Goal: Task Accomplishment & Management: Manage account settings

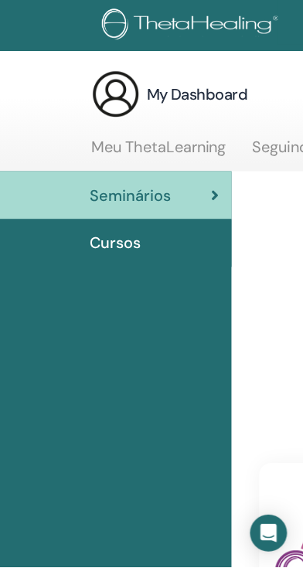
click at [108, 237] on span "Cursos" at bounding box center [115, 243] width 51 height 23
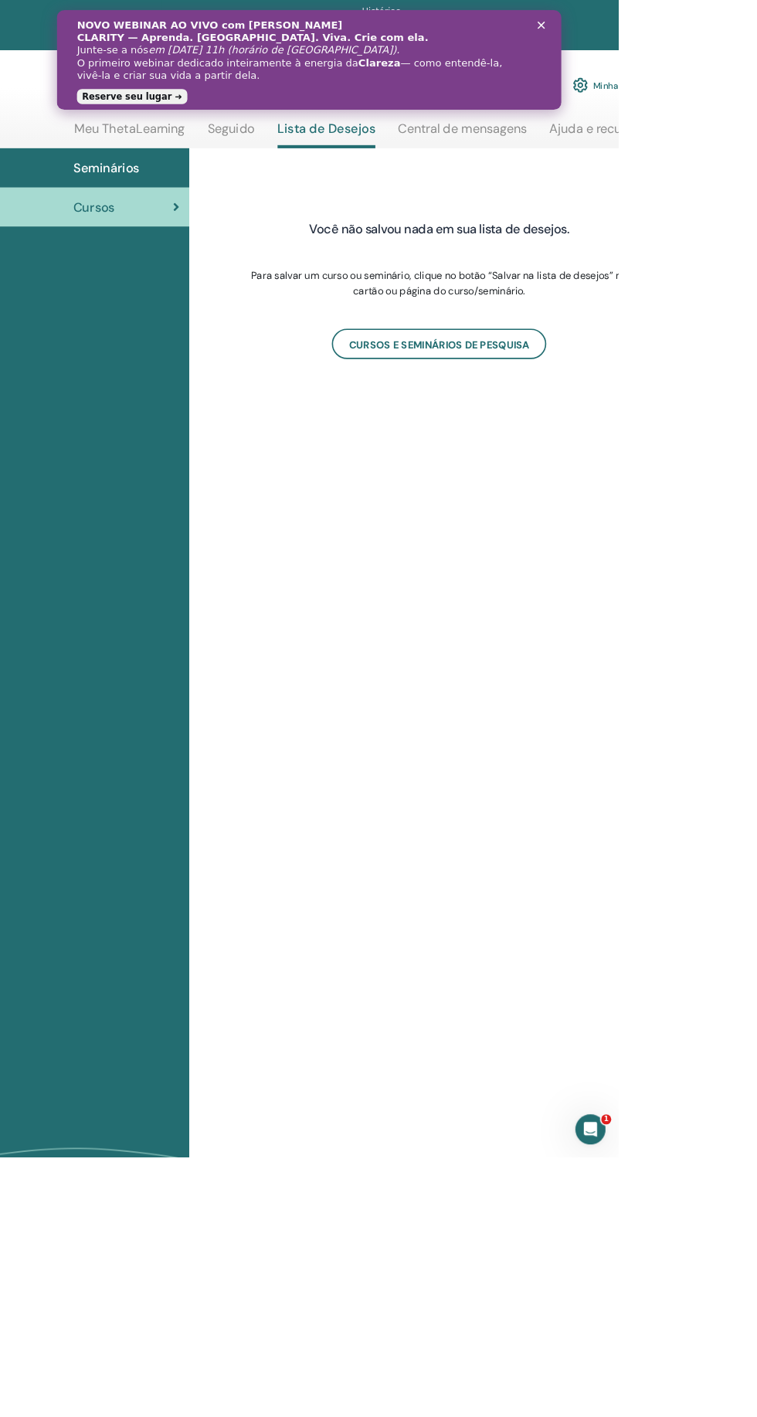
click at [650, 29] on polygon "Fechar" at bounding box center [649, 28] width 9 height 9
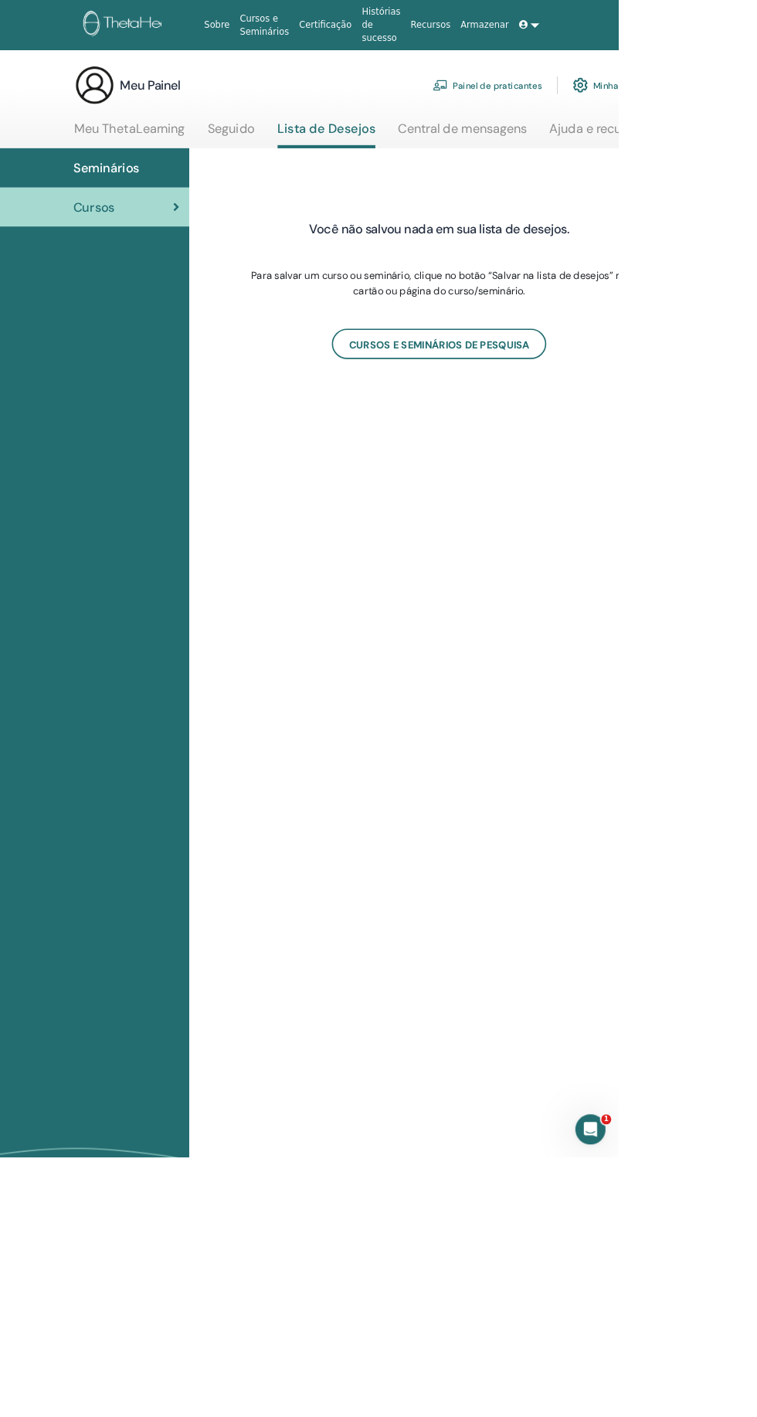
click at [678, 736] on div "Você não salvou nada em sua lista de desejos. Para salvar um curso ou seminário…" at bounding box center [579, 871] width 695 height 1379
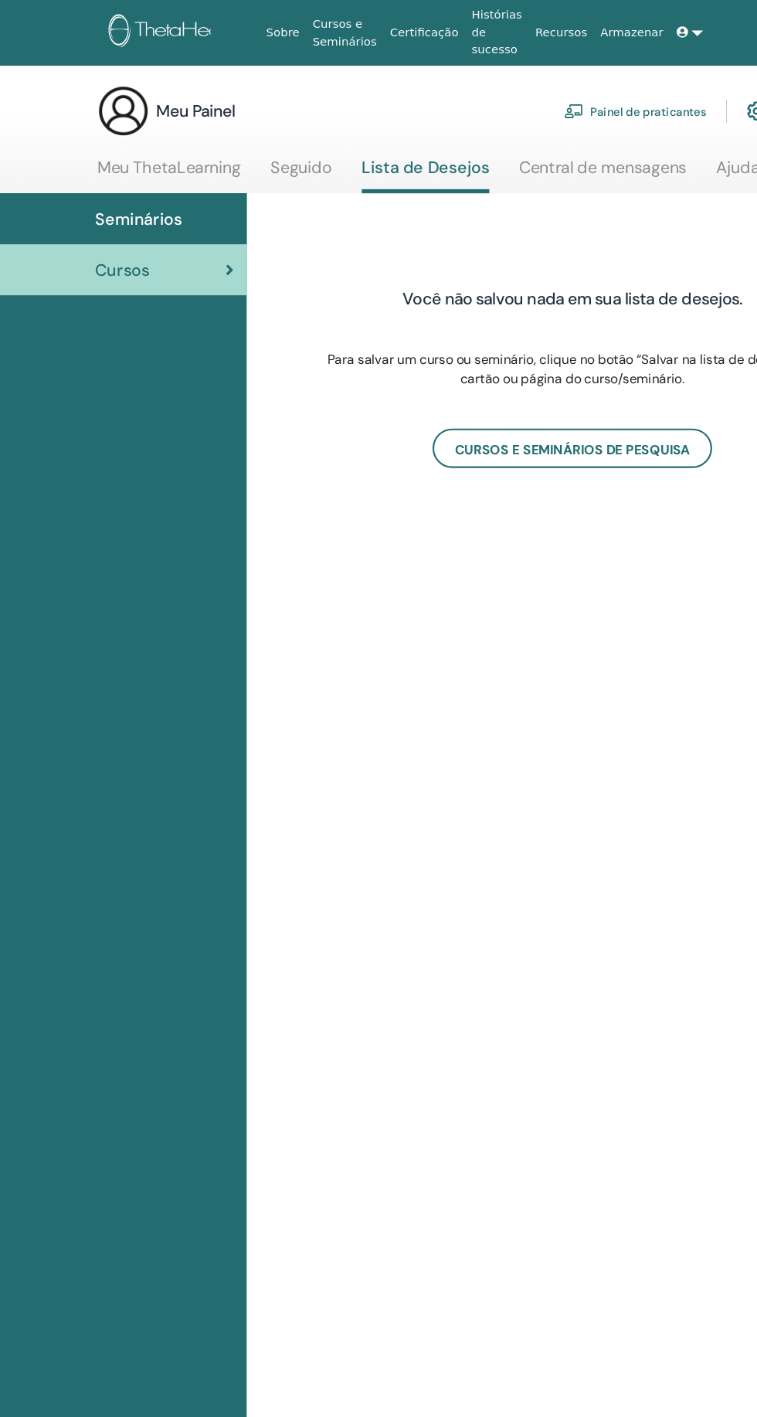
click at [203, 161] on font "Meu ThetaLearning" at bounding box center [158, 157] width 135 height 20
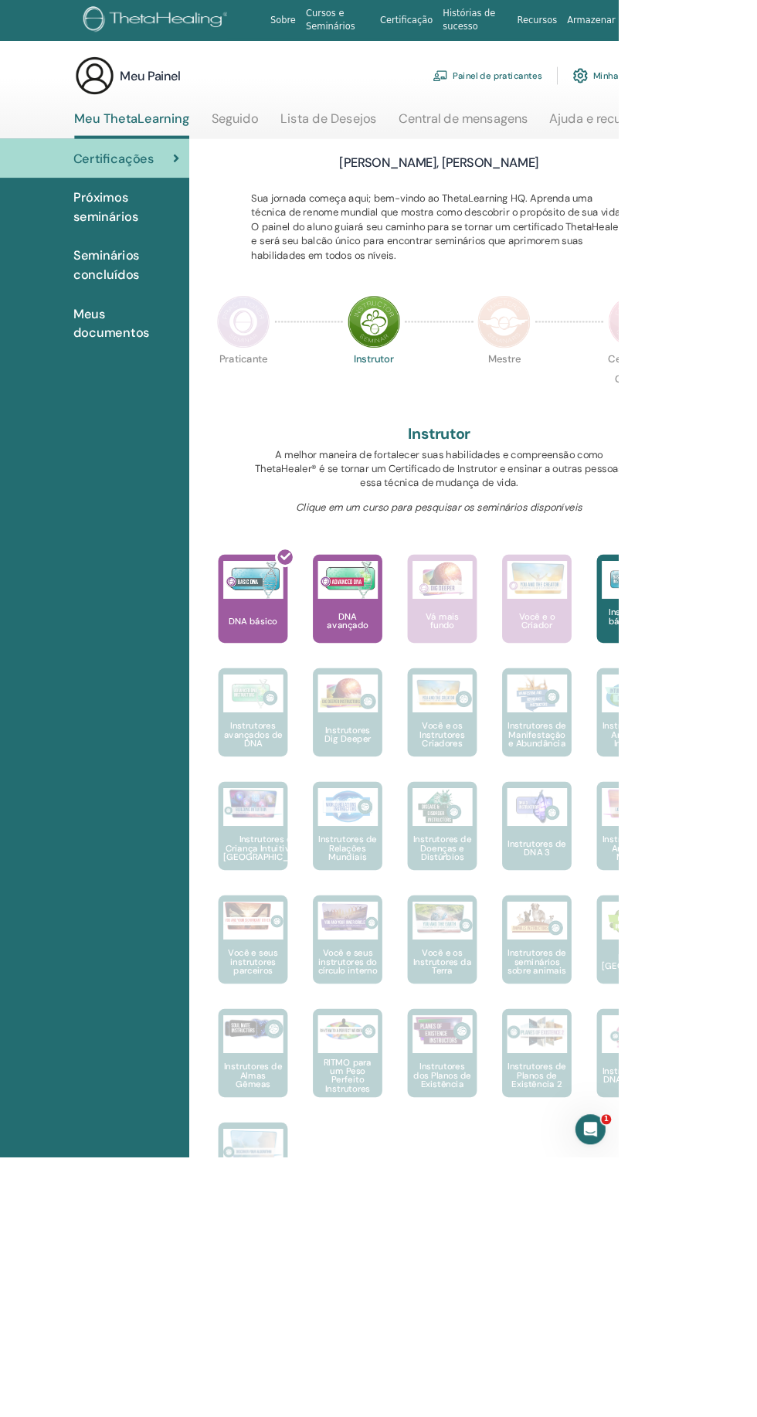
click at [407, 745] on div "DNA avançado" at bounding box center [425, 733] width 85 height 108
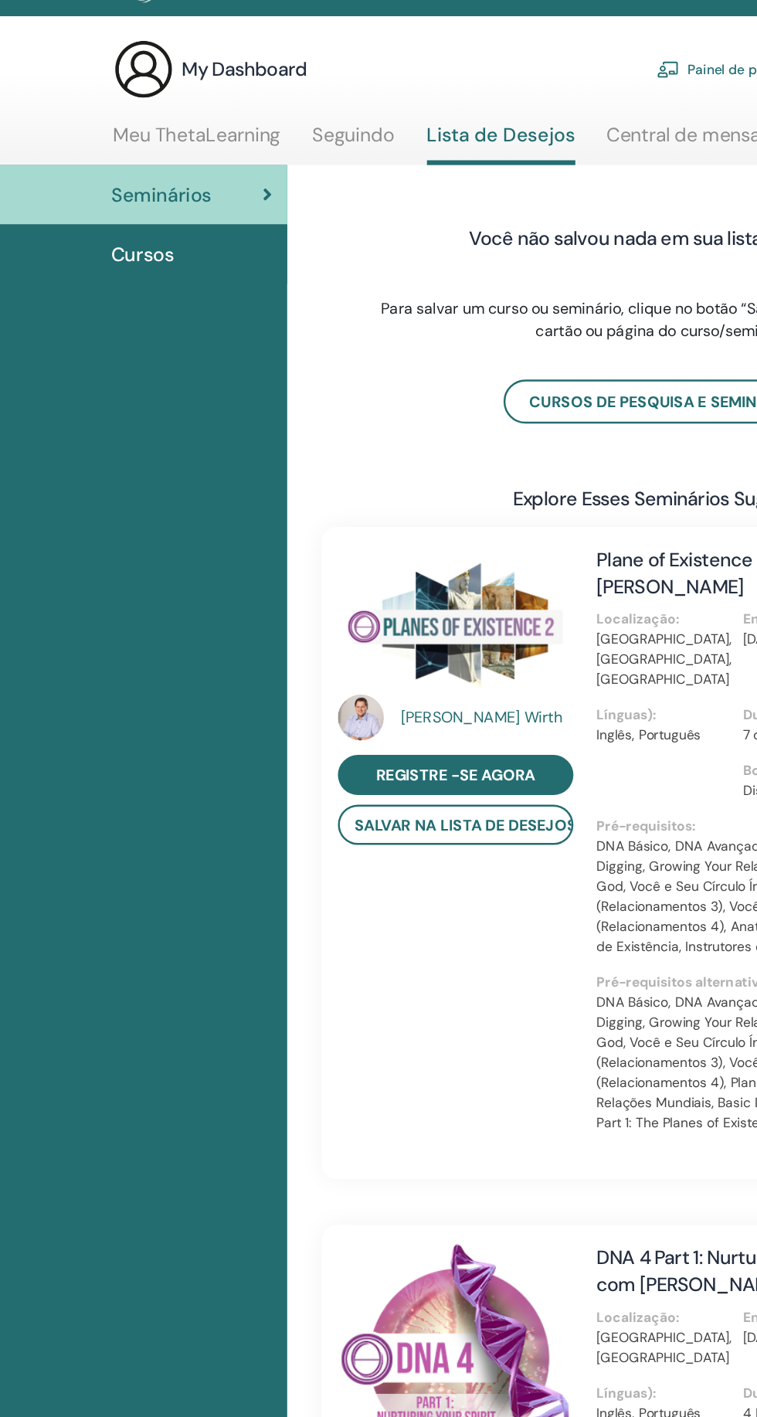
click at [161, 151] on link "Meu ThetaLearning" at bounding box center [158, 151] width 135 height 30
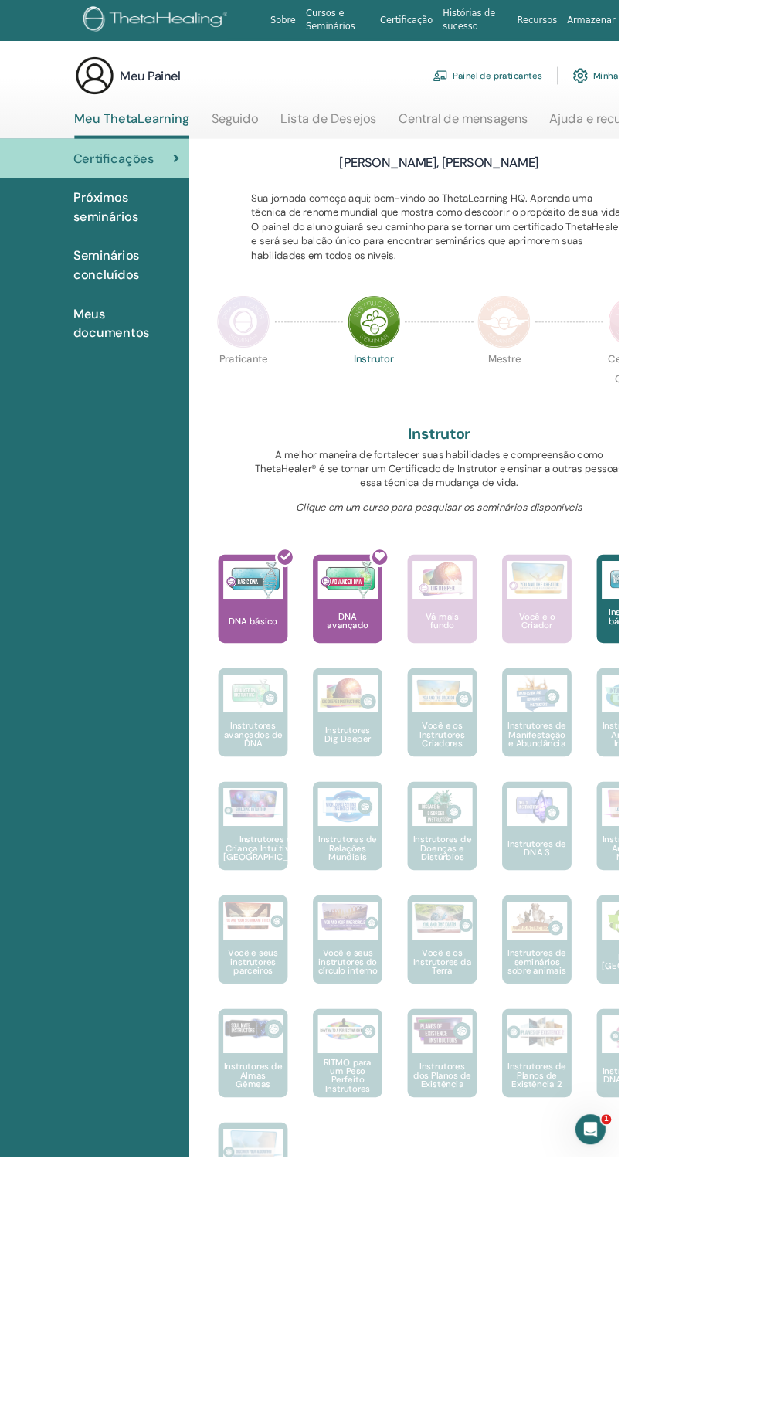
click at [91, 1231] on div "Certificações Próximos seminários Seminários concluídos Meus documentos" at bounding box center [116, 1158] width 232 height 1977
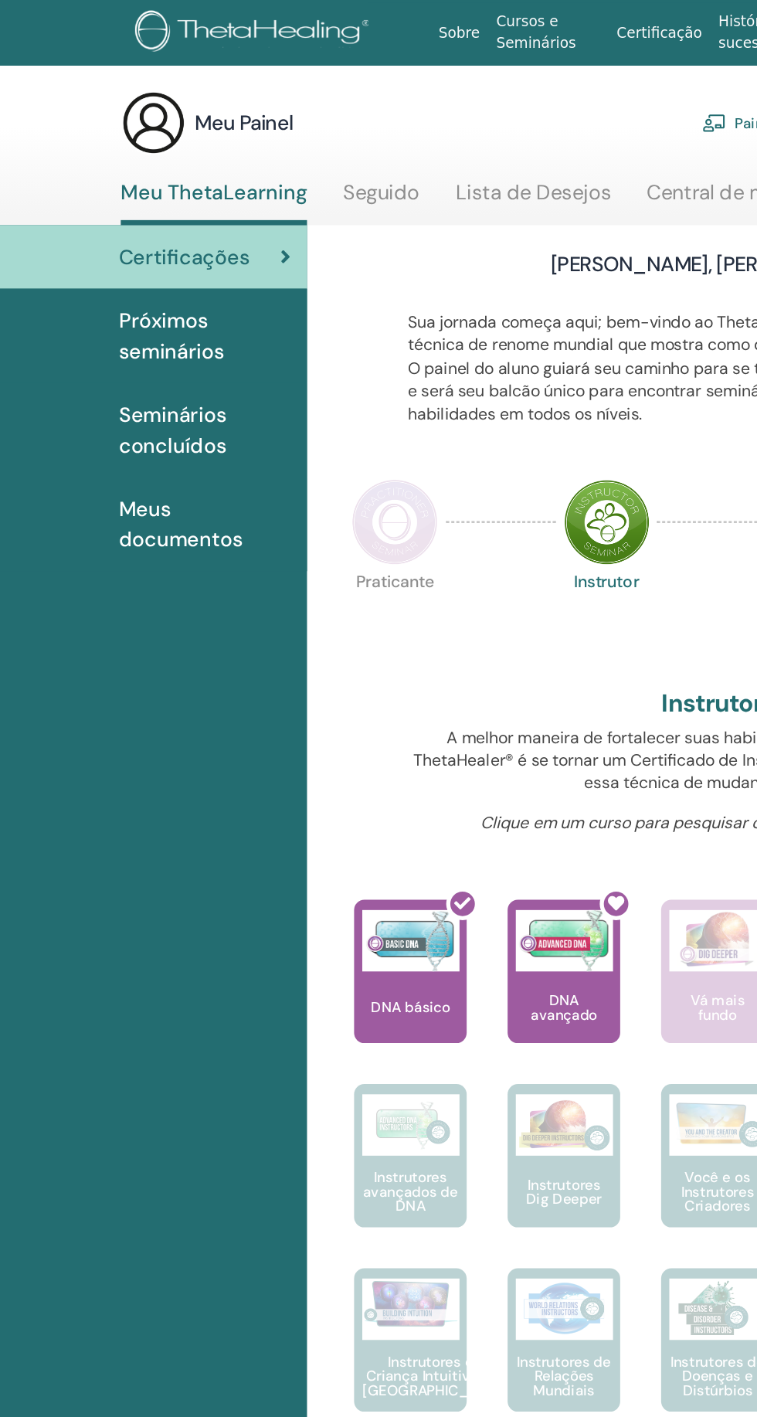
click at [156, 402] on font "Meus documentos" at bounding box center [136, 395] width 93 height 43
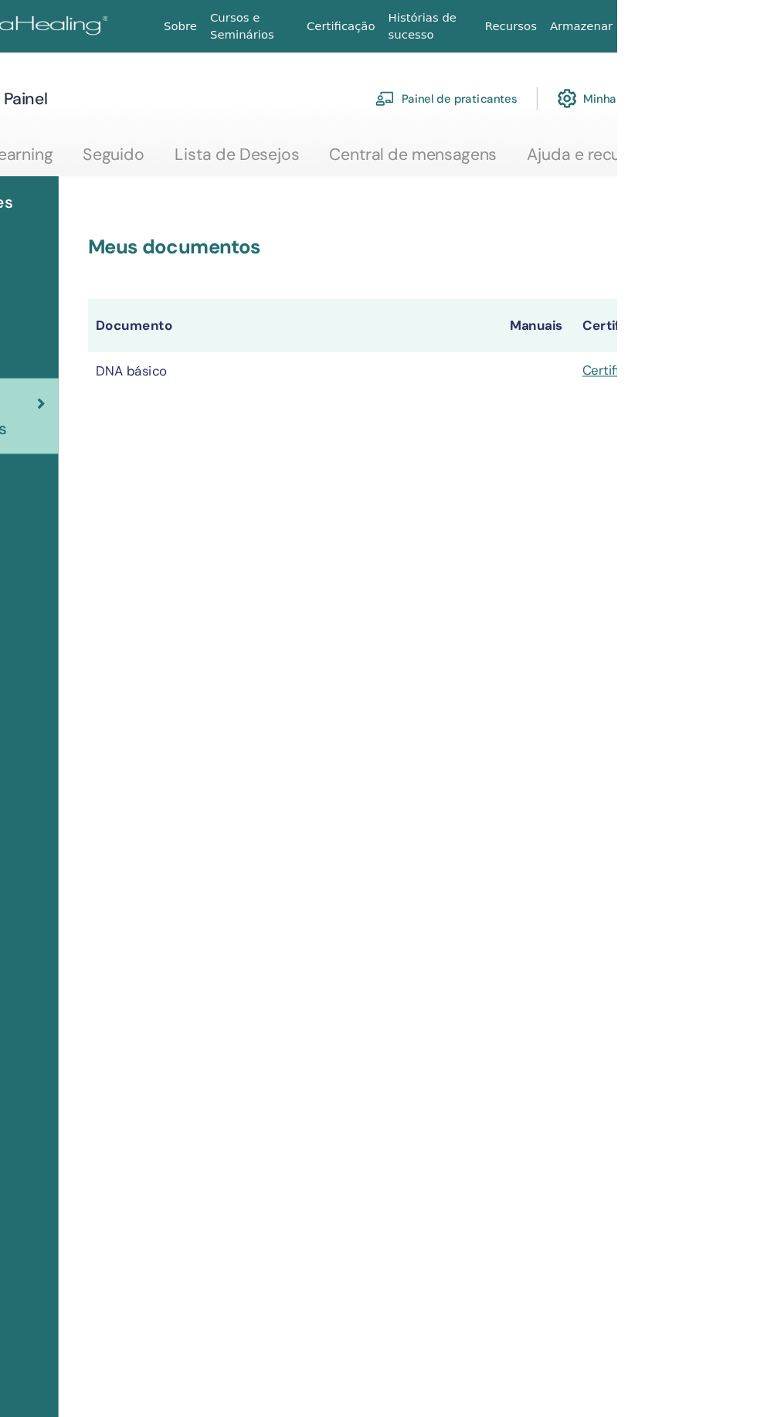
click at [756, 93] on font "Minha conta" at bounding box center [757, 94] width 63 height 14
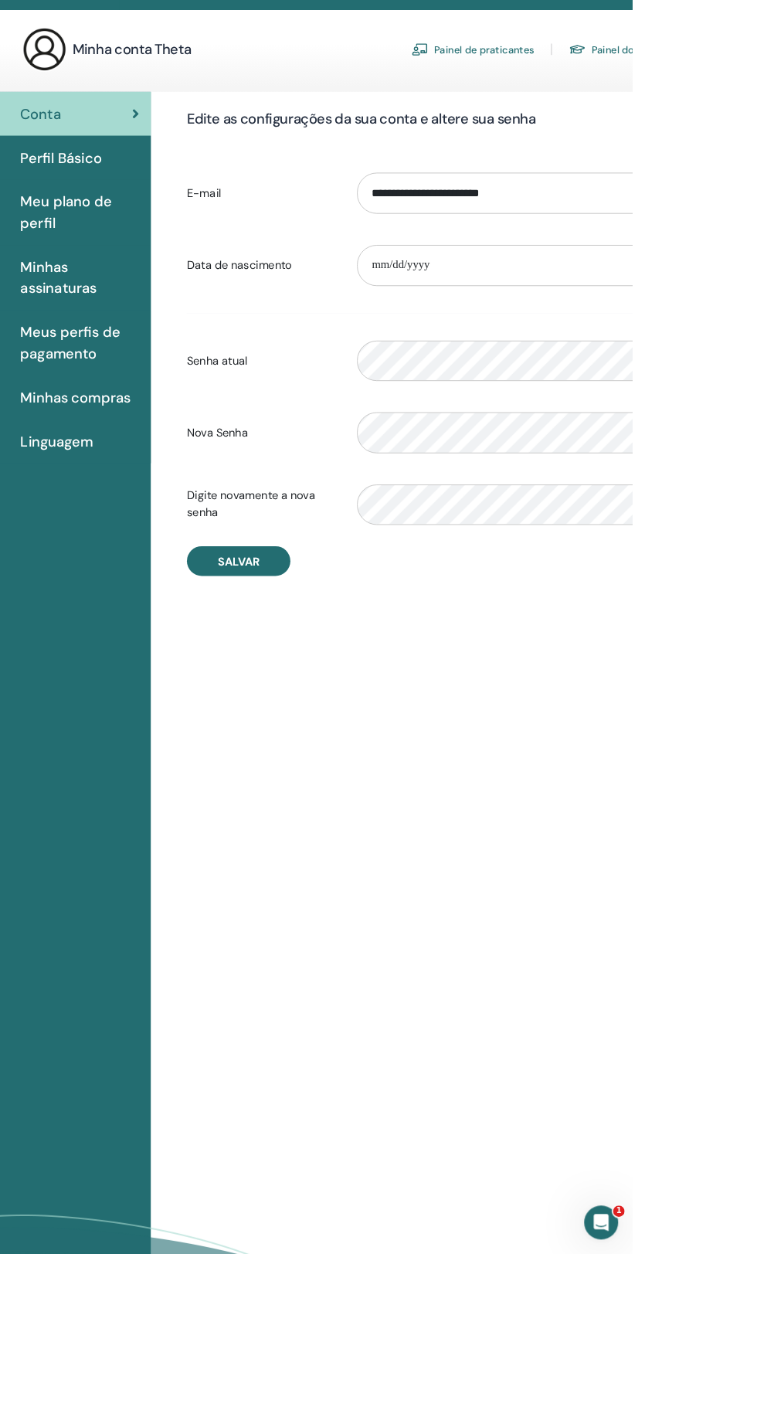
click at [166, 229] on font "Perfil Básico" at bounding box center [134, 222] width 89 height 20
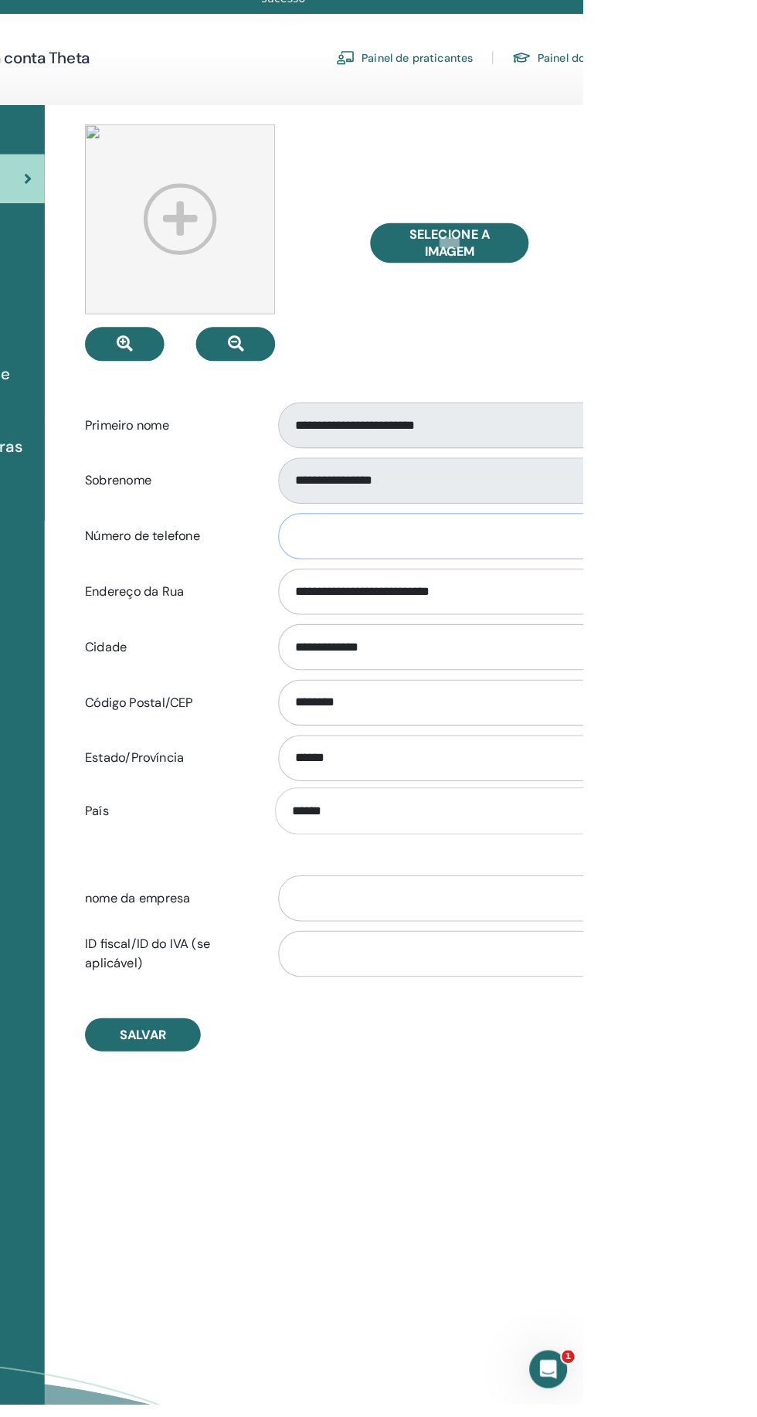
click at [669, 569] on input "Número de telefone" at bounding box center [634, 571] width 348 height 45
click at [649, 573] on input "Número de telefone" at bounding box center [634, 571] width 348 height 45
type input "**********"
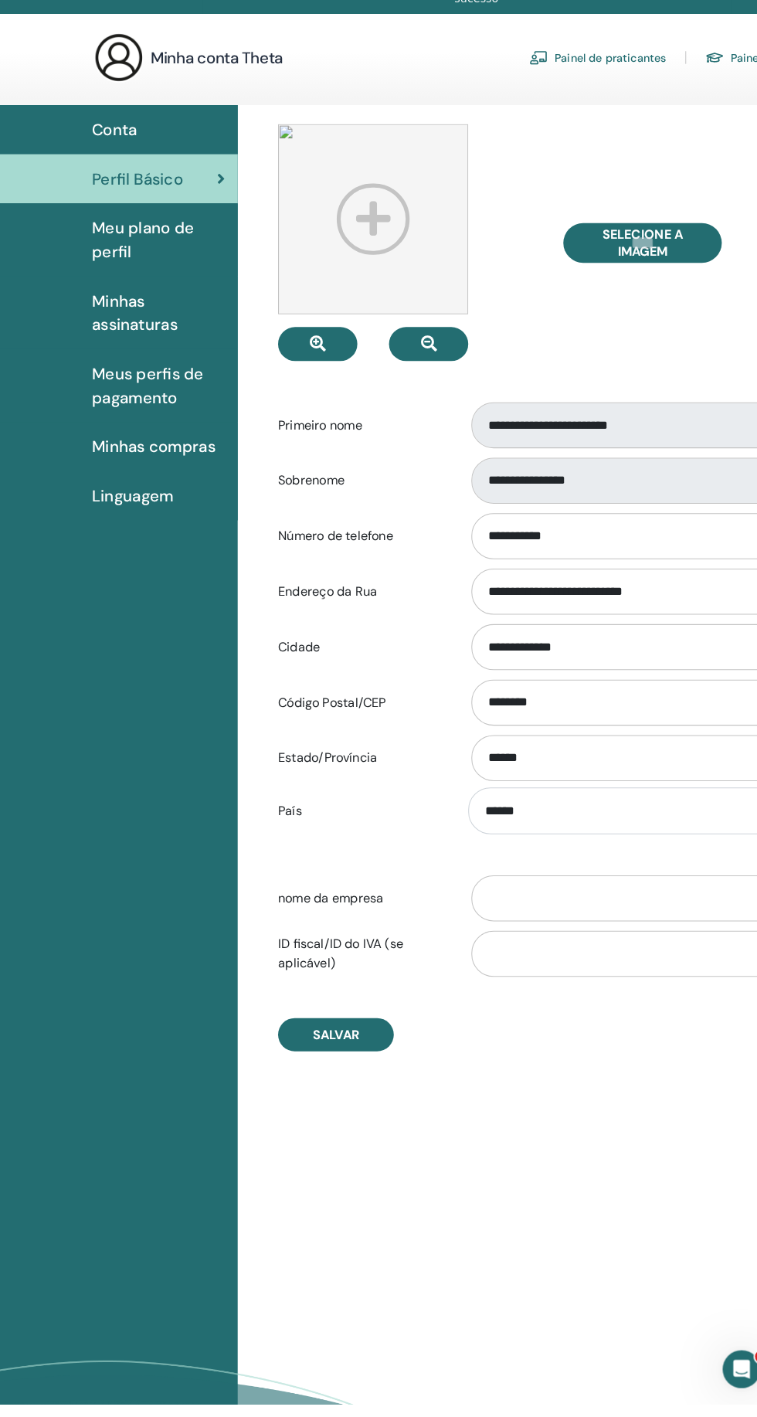
click at [179, 481] on span "Minhas compras" at bounding box center [150, 483] width 121 height 23
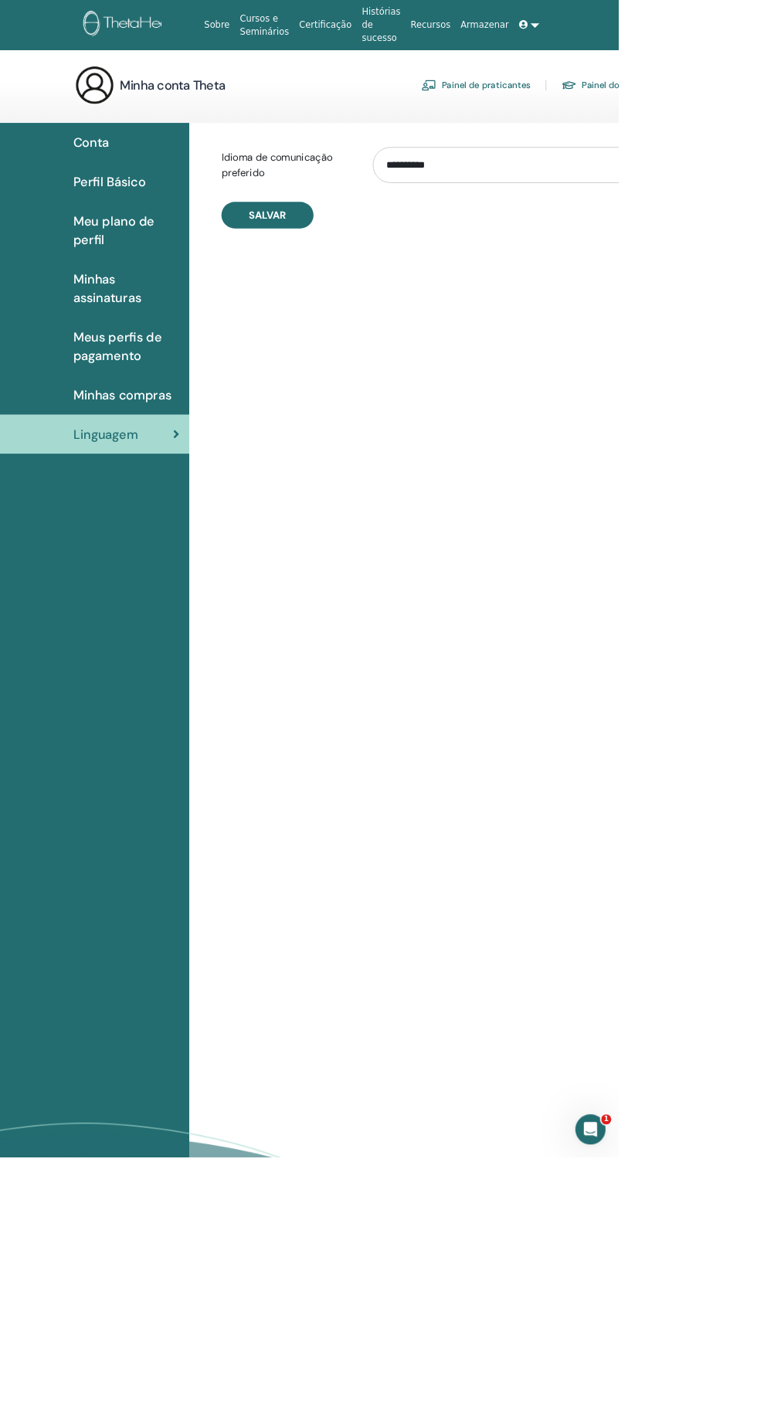
click at [756, 187] on select "**********" at bounding box center [631, 202] width 348 height 44
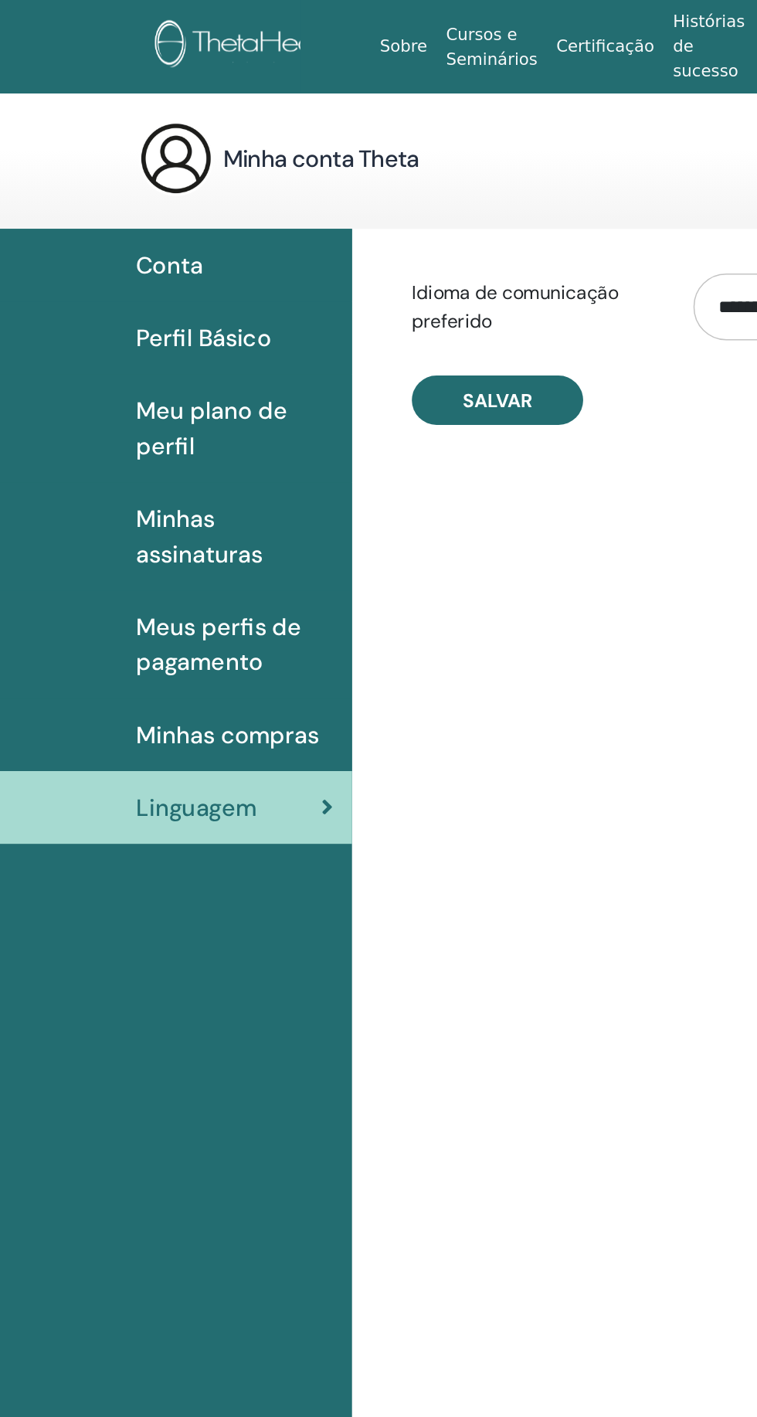
click at [161, 473] on span "Minhas compras" at bounding box center [150, 483] width 121 height 23
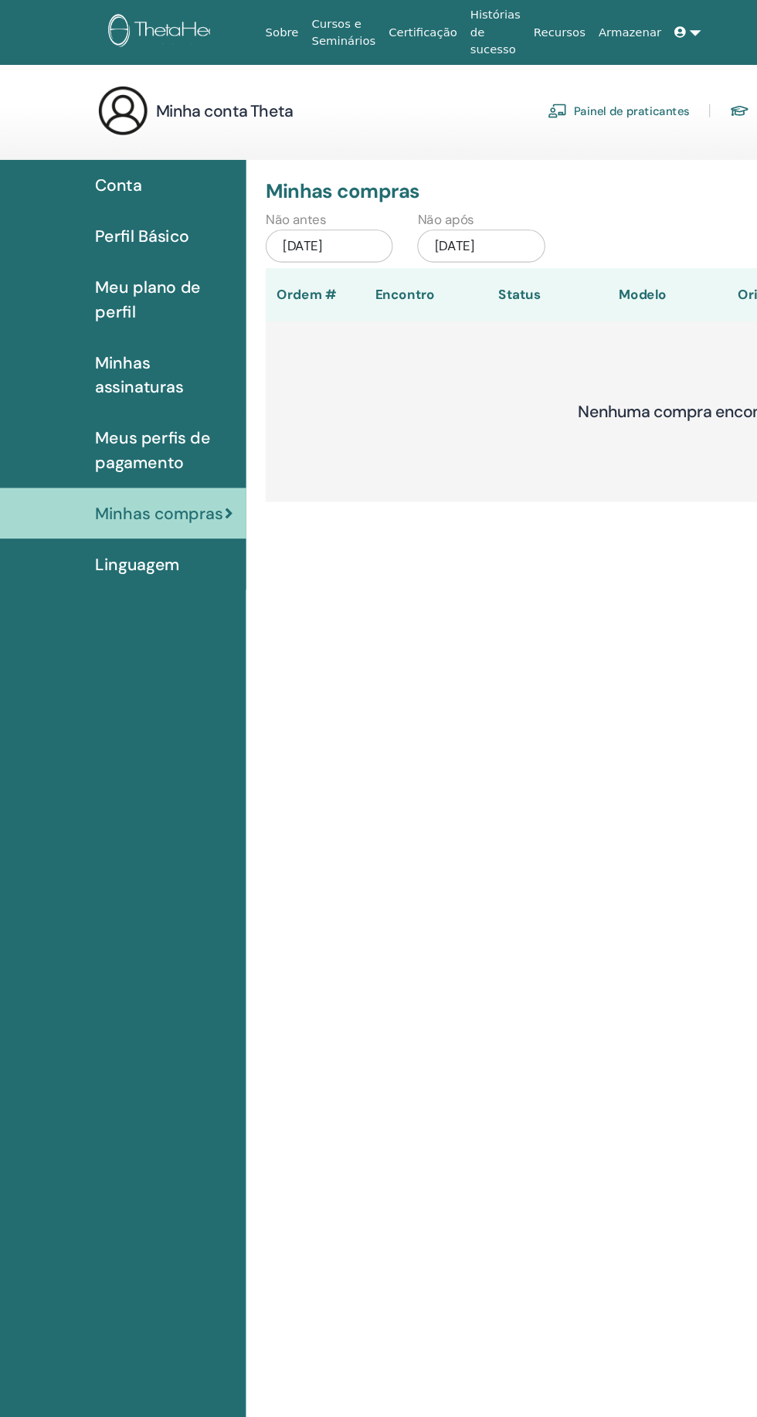
click at [158, 291] on span "Meu plano de perfil" at bounding box center [155, 282] width 130 height 46
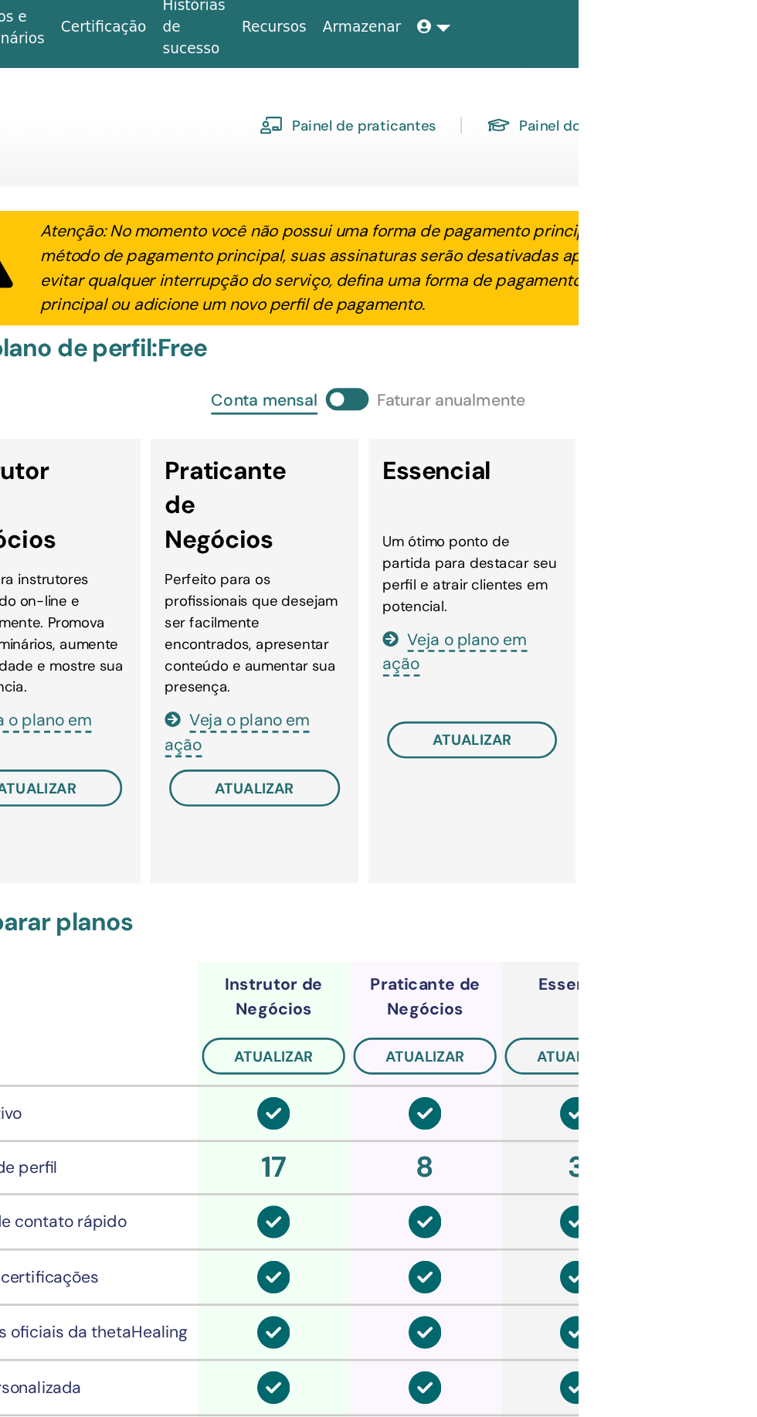
click at [756, 114] on link "Painel do Aluno" at bounding box center [739, 104] width 102 height 25
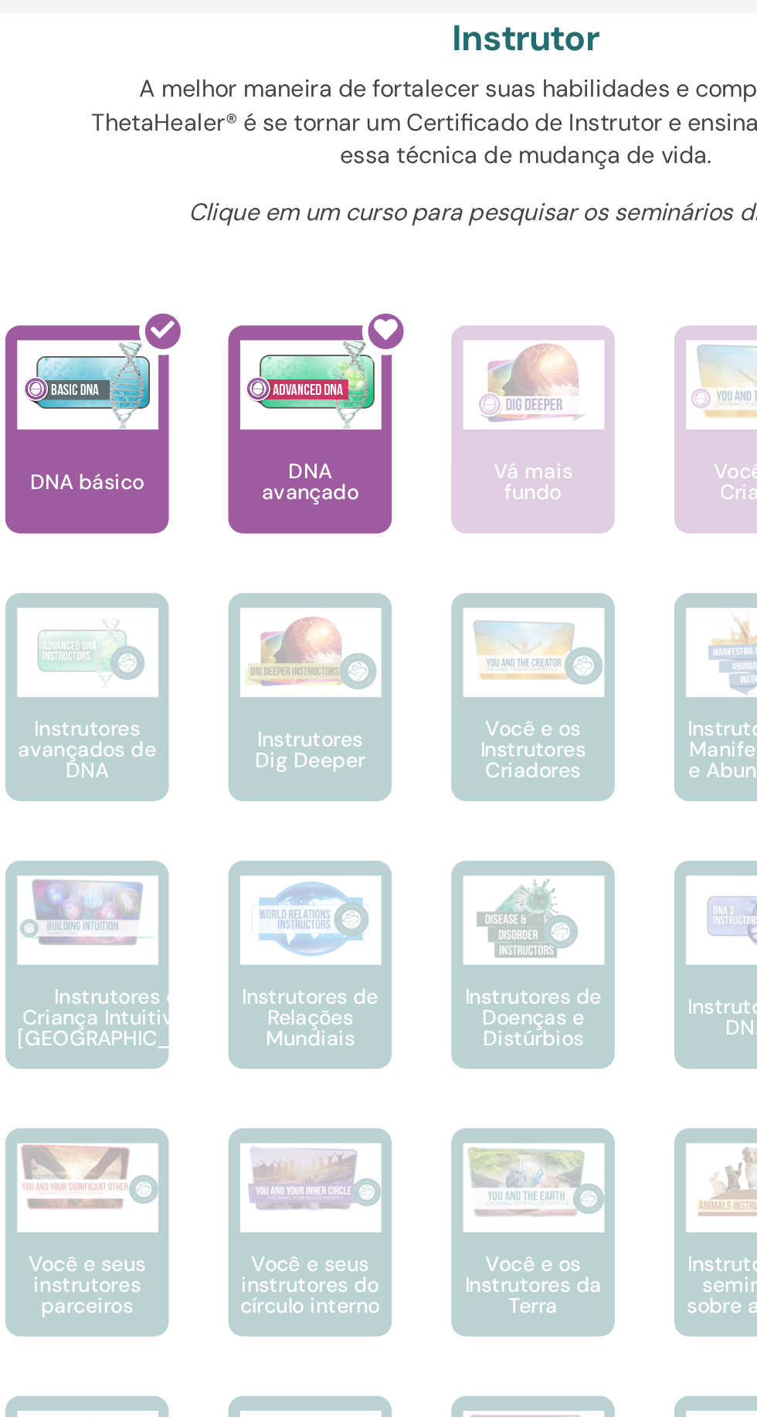
scroll to position [467, 0]
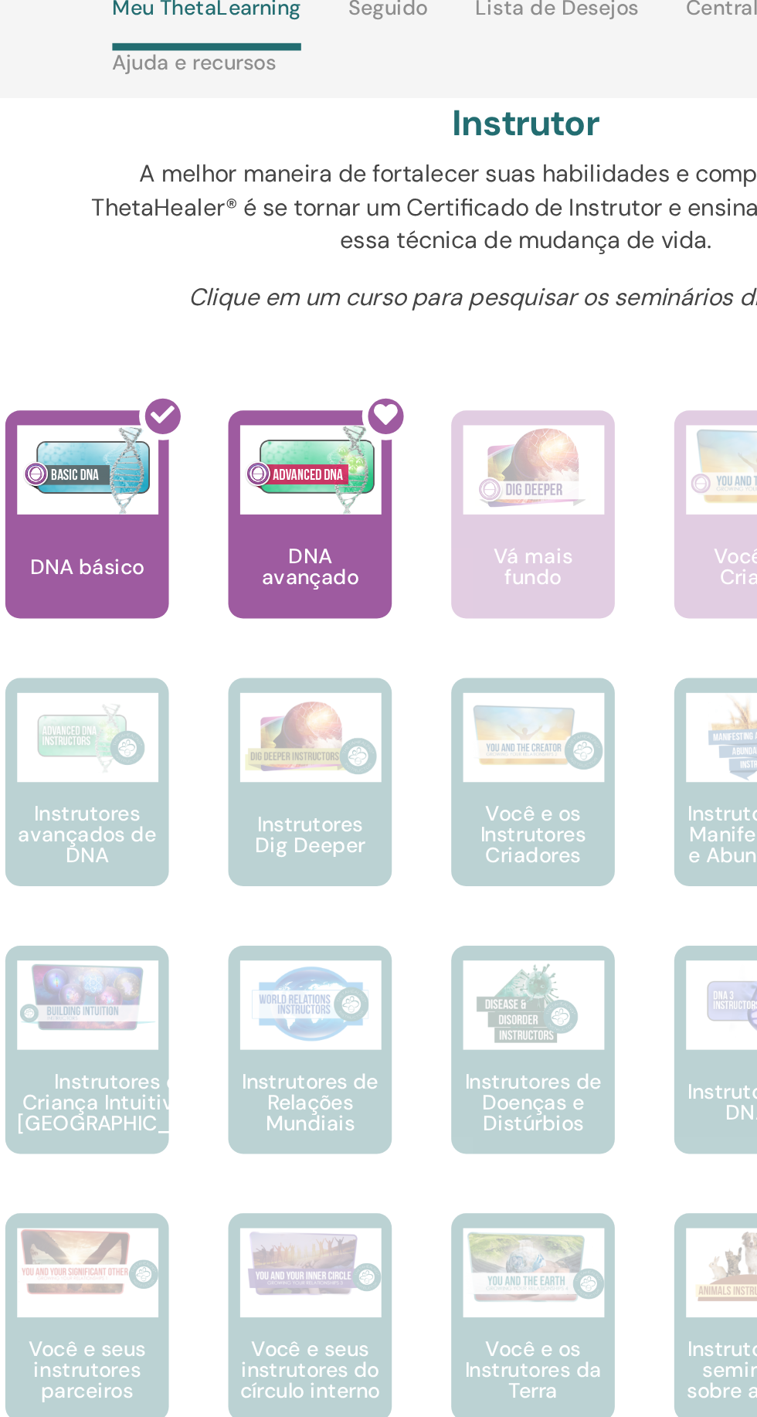
click at [460, 282] on icon at bounding box center [465, 280] width 12 height 12
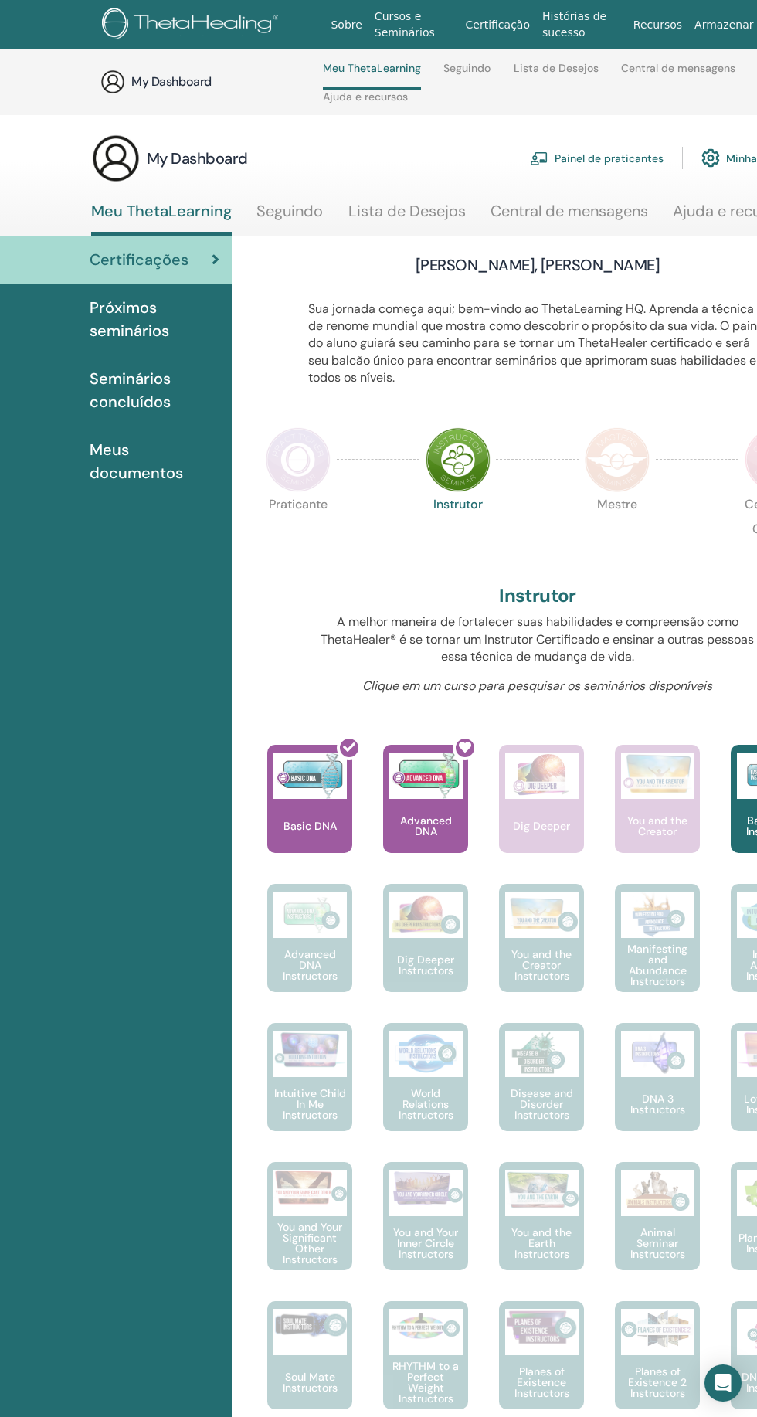
scroll to position [435, 0]
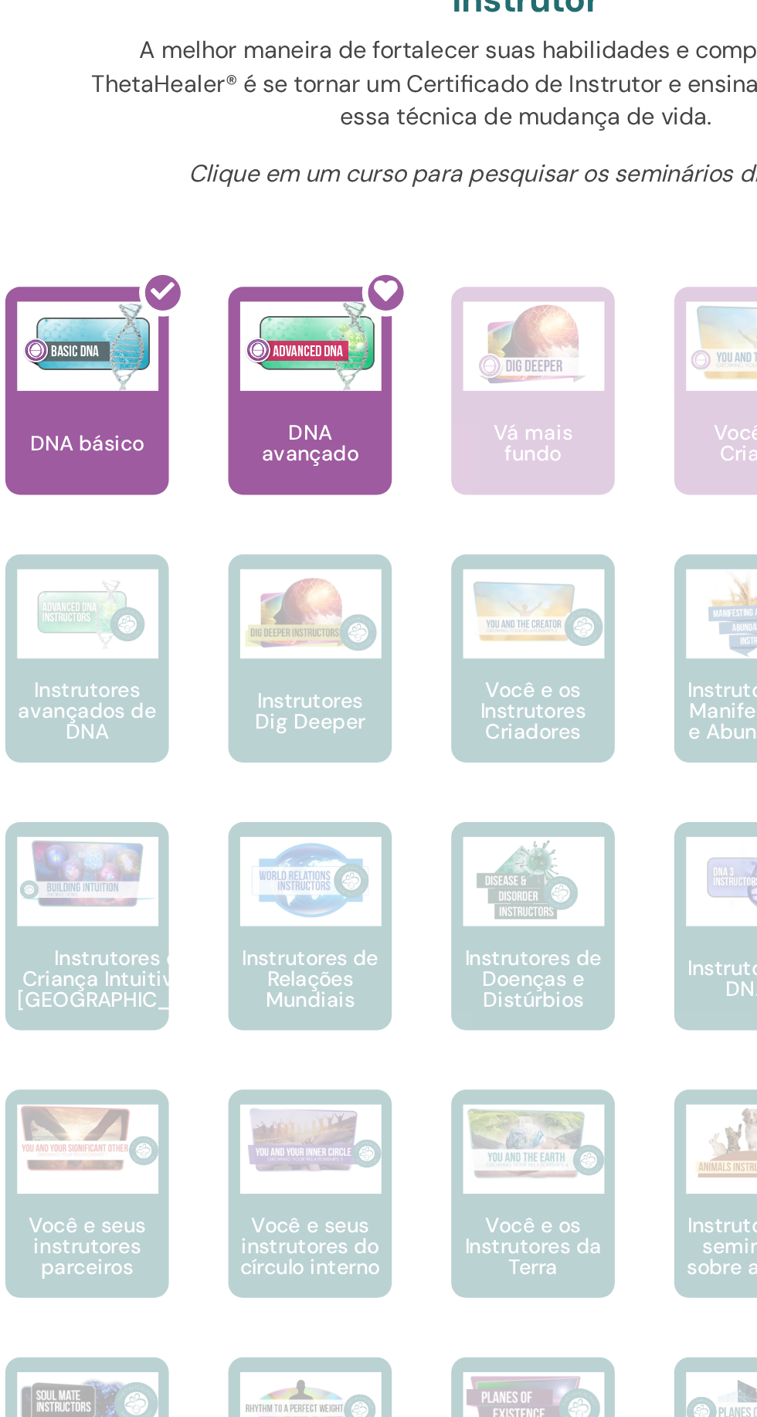
click at [433, 395] on div at bounding box center [435, 370] width 85 height 139
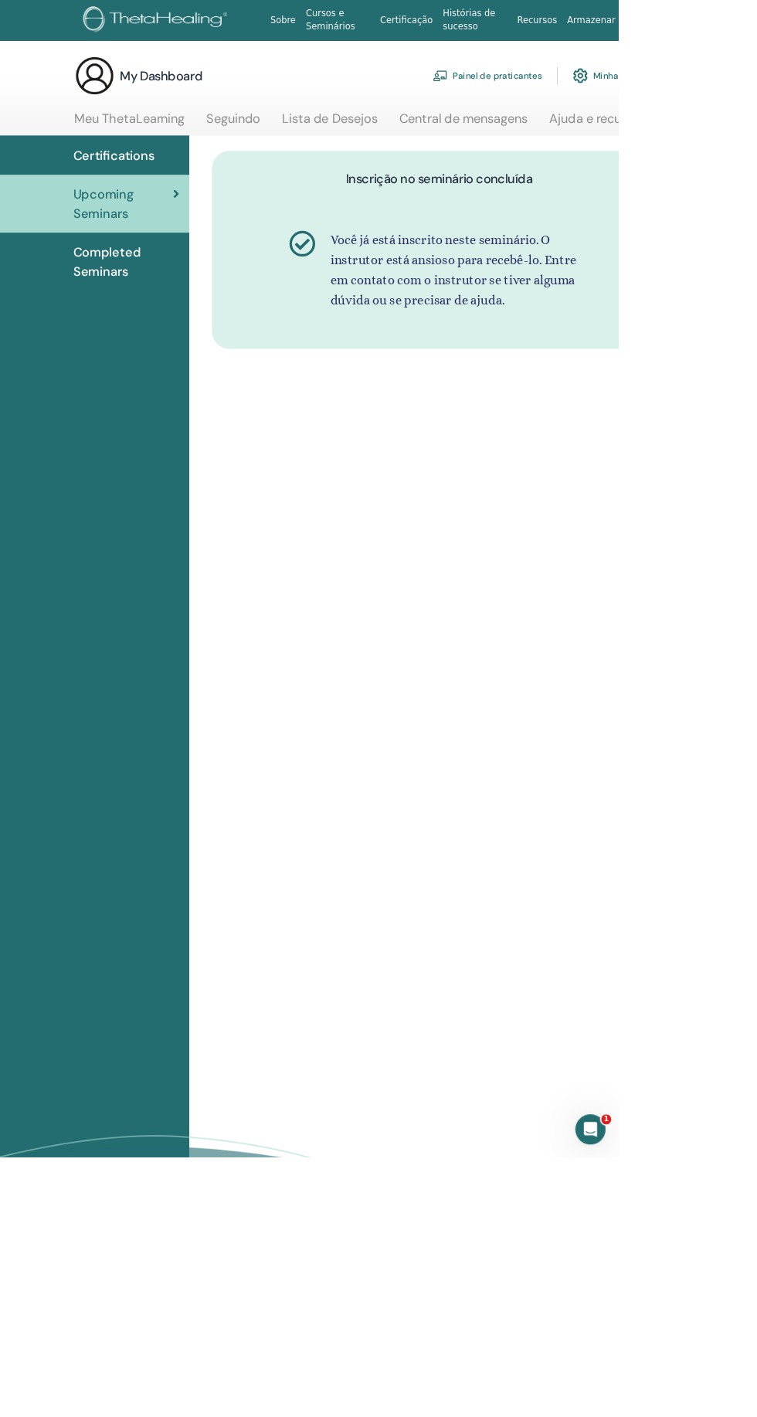
click at [654, 277] on div "Você já está inscrito neste seminário. O instrutor está ansioso para recebê-lo.…" at bounding box center [538, 331] width 510 height 145
click at [189, 211] on link "Certifications" at bounding box center [116, 190] width 232 height 48
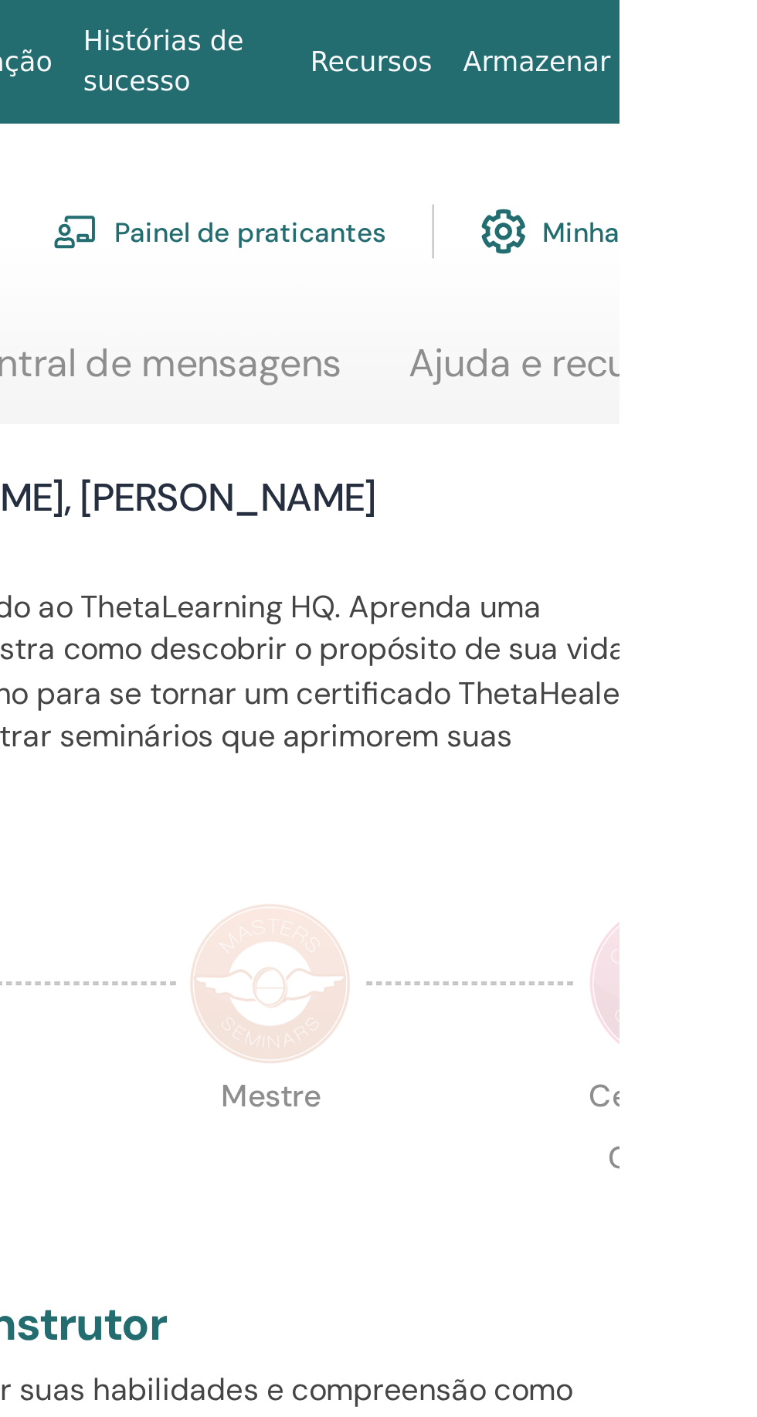
click at [756, 77] on link "Minha conta" at bounding box center [746, 93] width 88 height 34
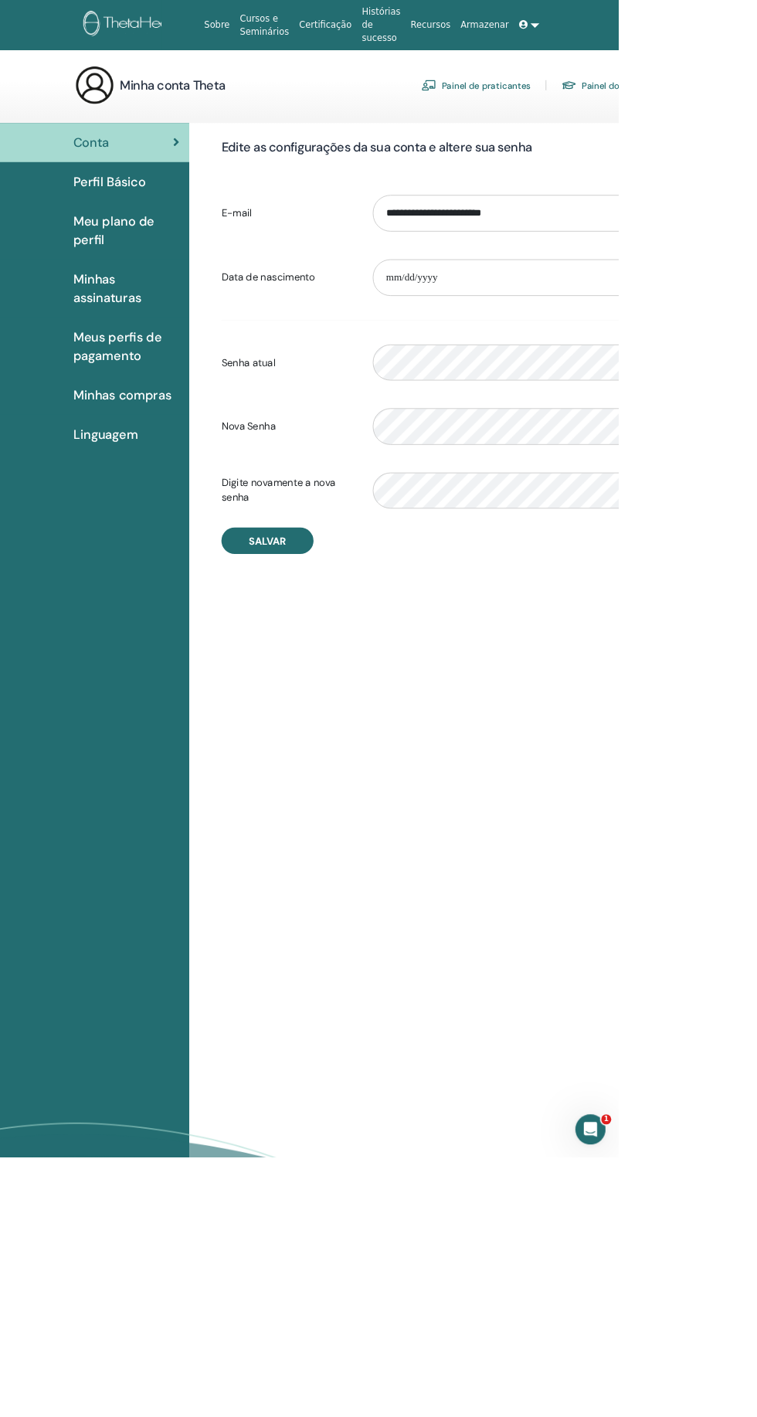
click at [159, 221] on font "Perfil Básico" at bounding box center [134, 222] width 89 height 20
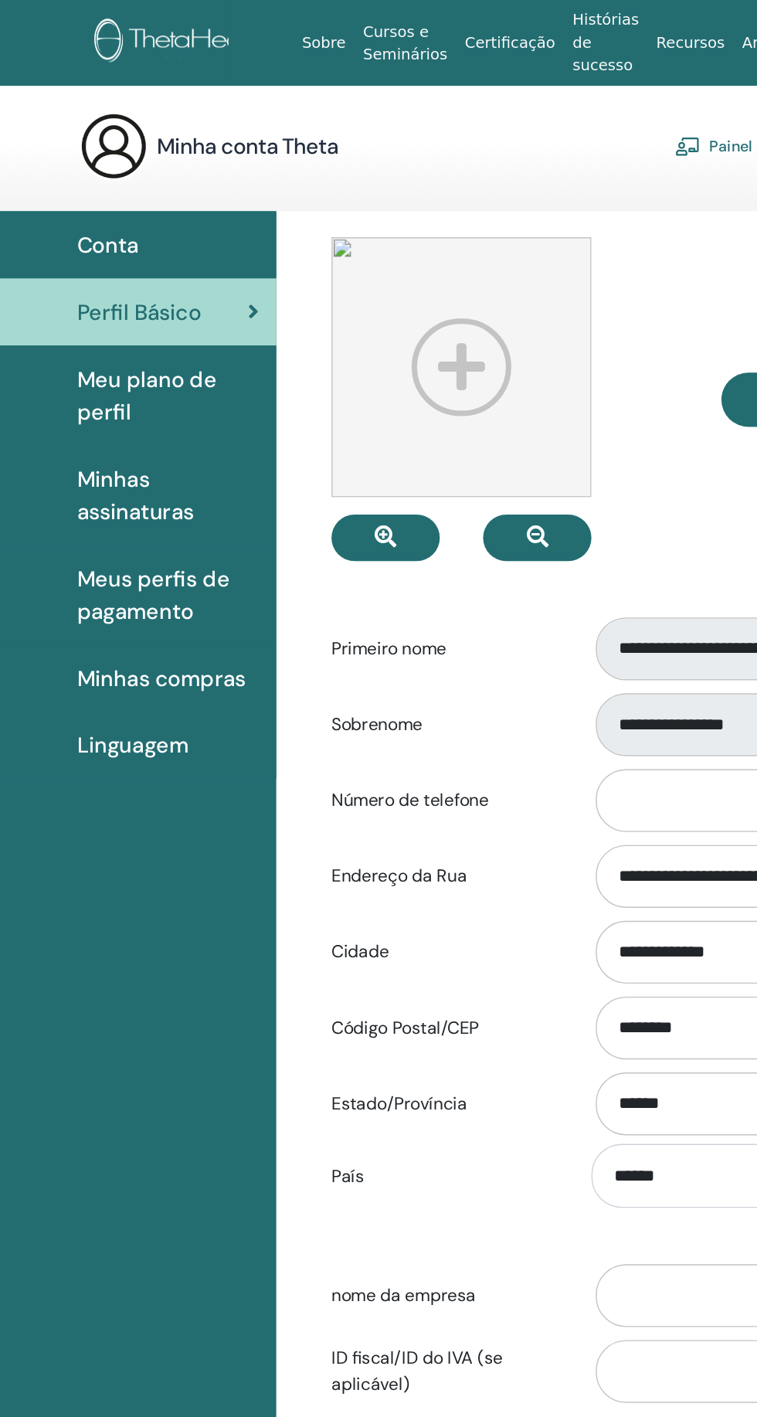
click at [251, 89] on div "Minha conta Theta Painel de praticantes Painel do Aluno" at bounding box center [440, 104] width 699 height 49
click at [207, 106] on h3 "Minha conta Theta" at bounding box center [211, 104] width 129 height 22
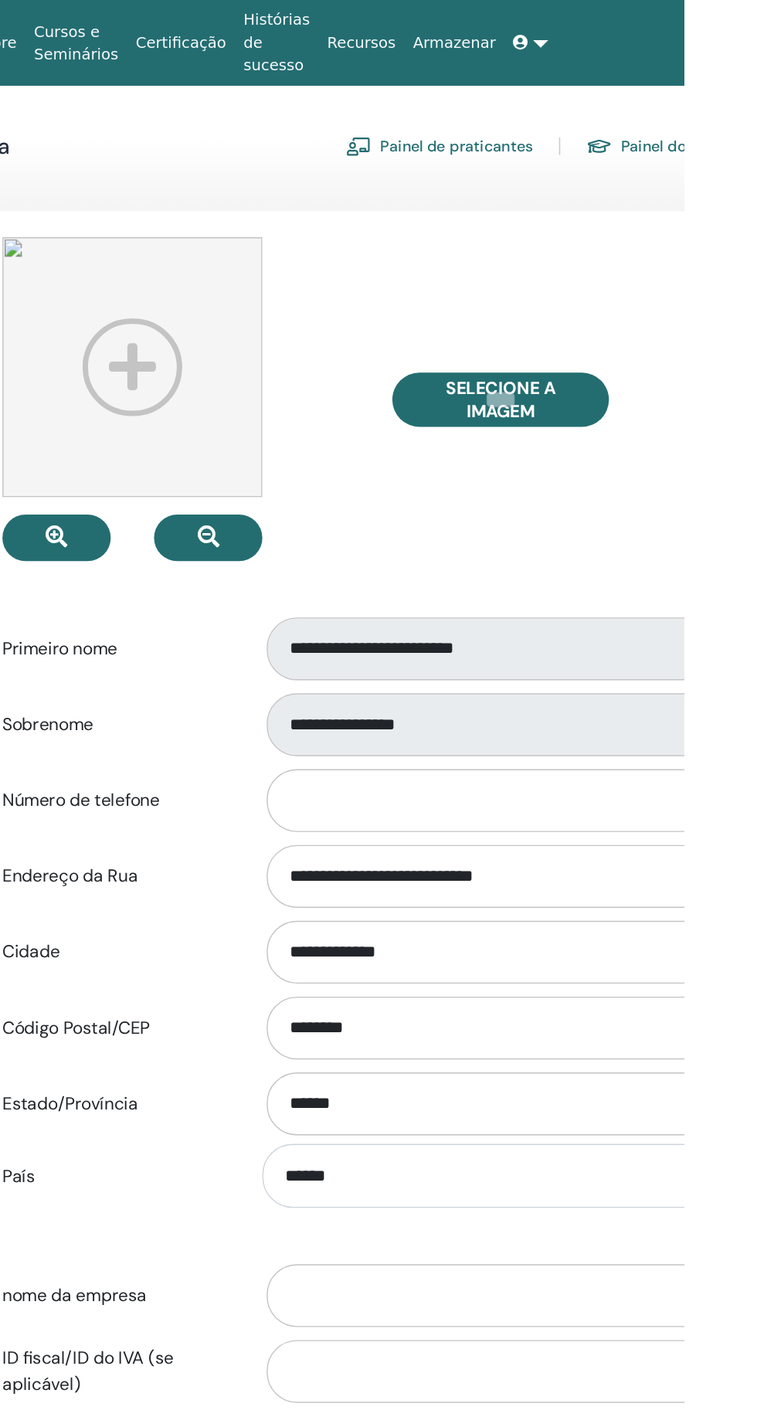
click at [749, 105] on link "Painel do Aluno" at bounding box center [739, 104] width 102 height 25
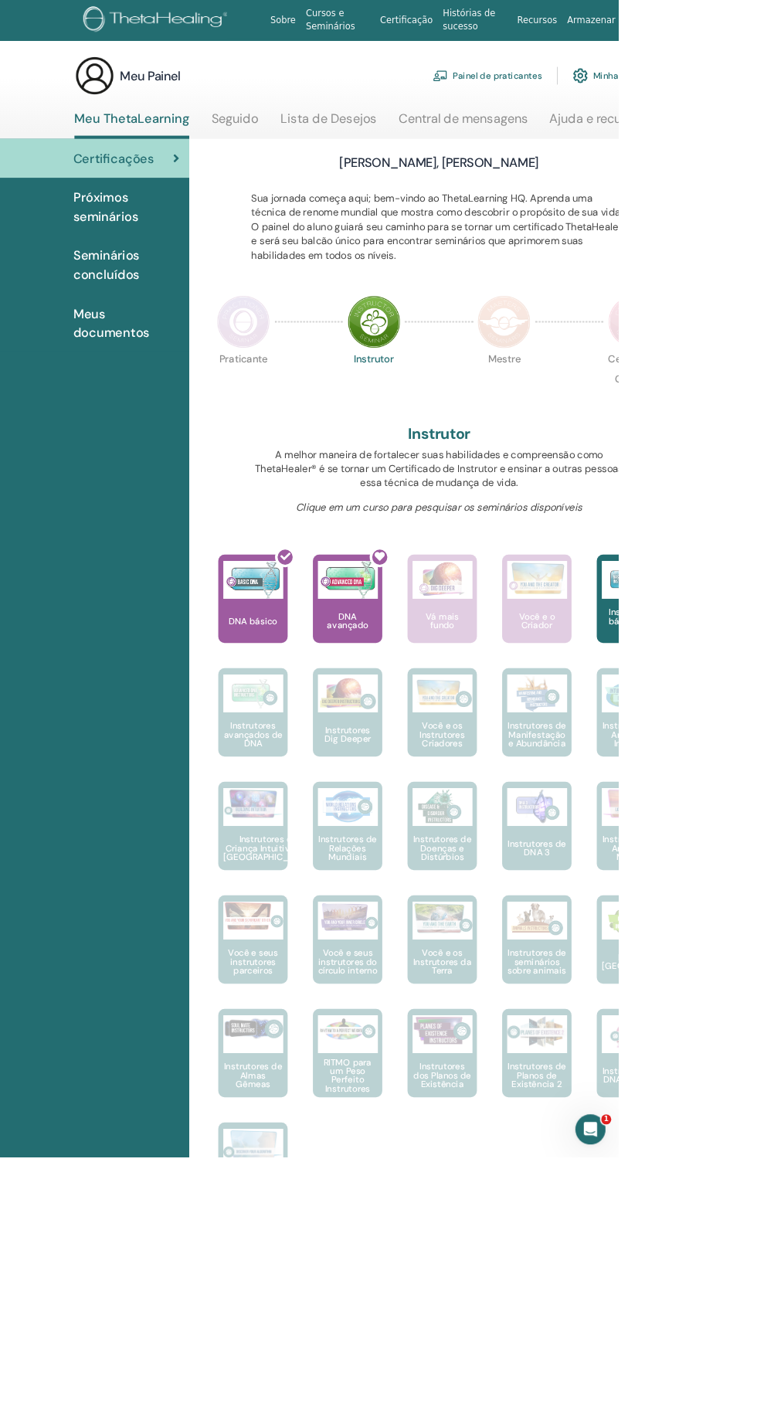
click at [756, 26] on icon at bounding box center [772, 24] width 11 height 11
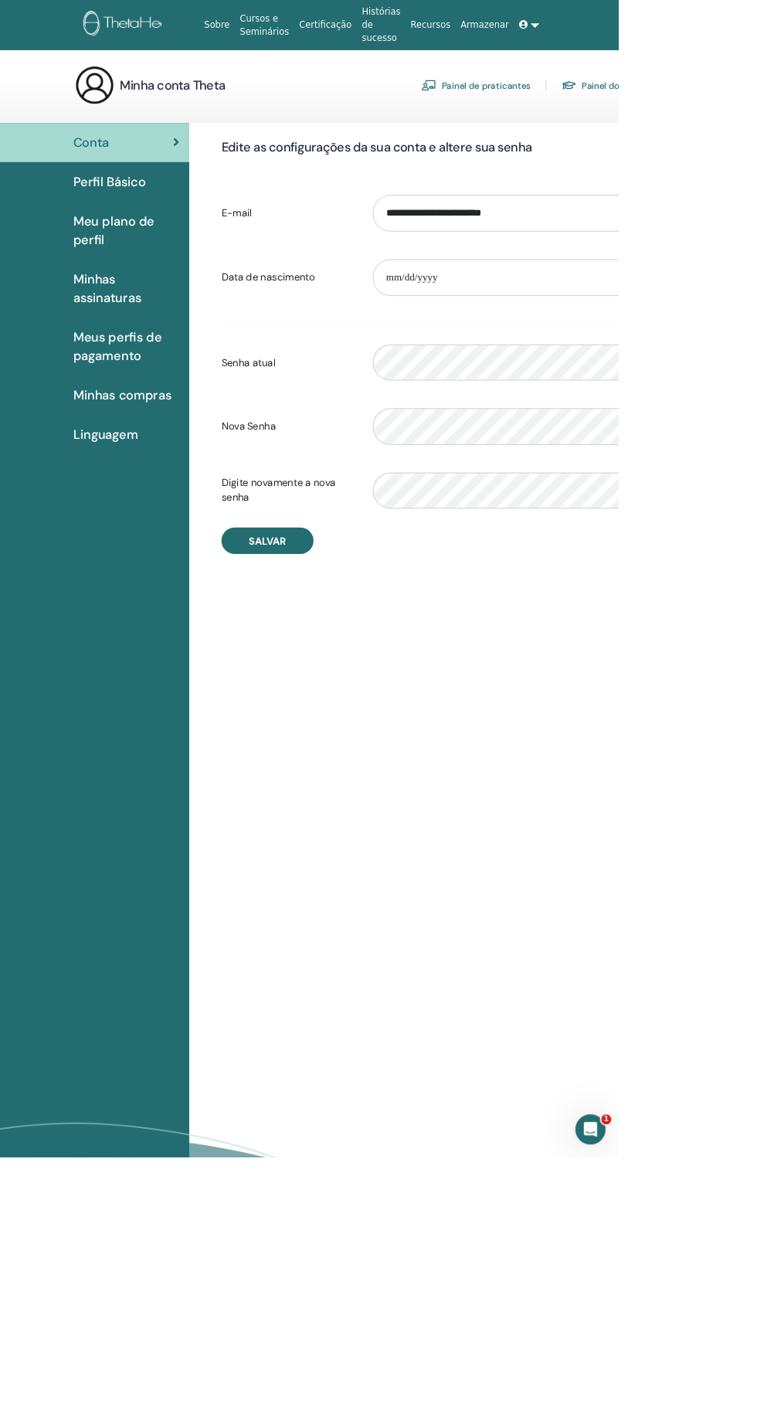
scroll to position [11, 0]
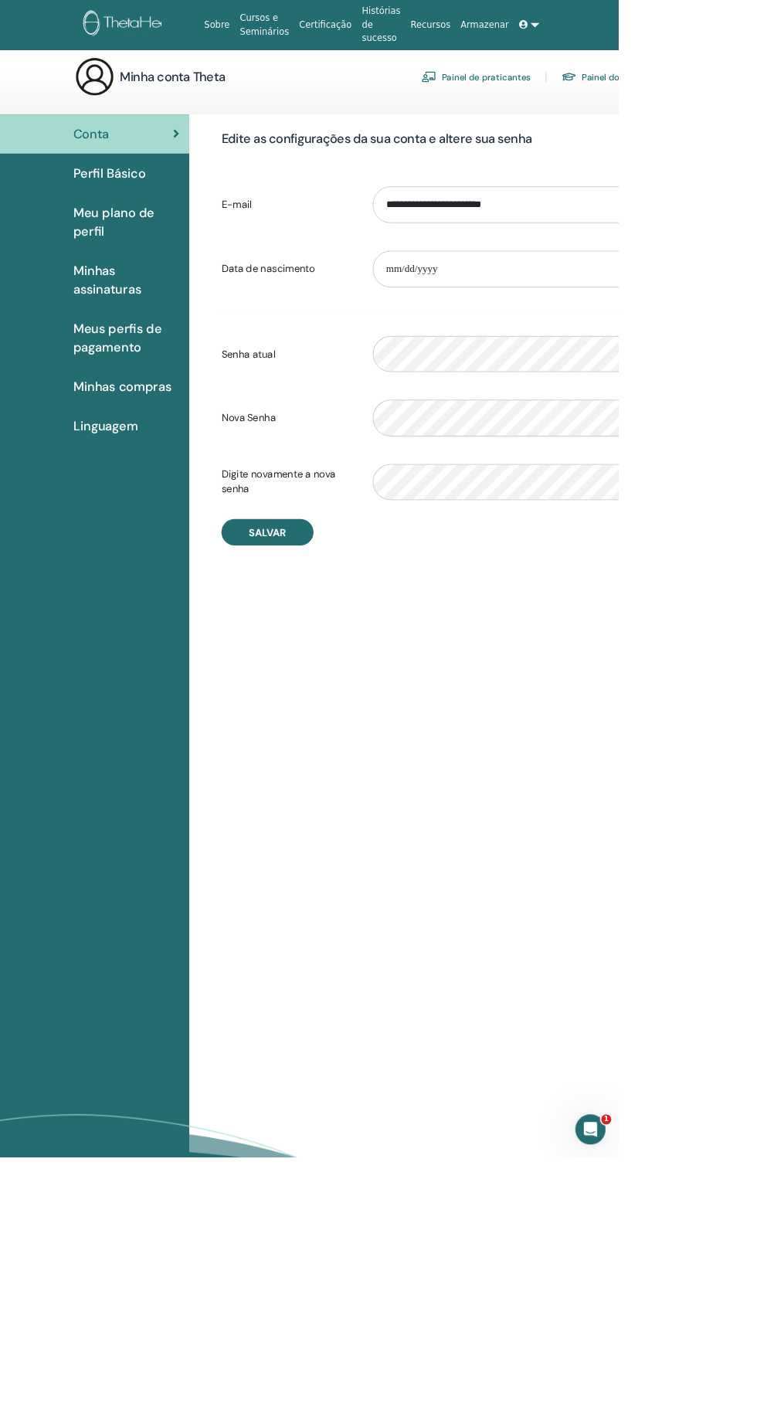
click at [146, 211] on font "Perfil Básico" at bounding box center [134, 212] width 89 height 20
